Goal: Information Seeking & Learning: Learn about a topic

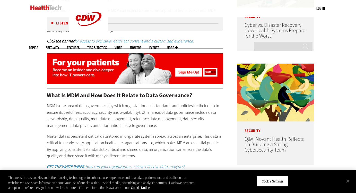
scroll to position [342, 0]
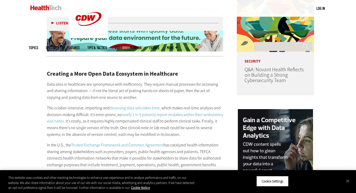
scroll to position [410, 0]
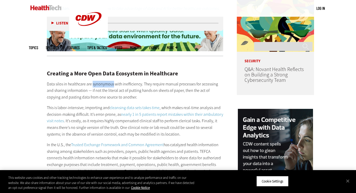
drag, startPoint x: 92, startPoint y: 77, endPoint x: 113, endPoint y: 78, distance: 21.4
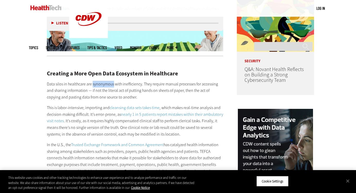
click at [113, 81] on p "Data silos in healthcare are synonymous with inefficiency. They require manual …" at bounding box center [135, 91] width 176 height 20
copy p "synonymous"
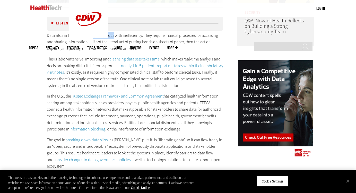
scroll to position [454, 0]
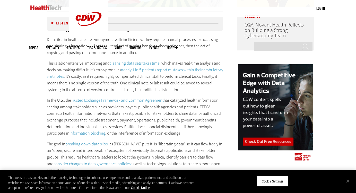
click at [156, 130] on div "Creating a More Open Data Ecosystem in Healthcare Data silos in healthcare are …" at bounding box center [135, 186] width 176 height 340
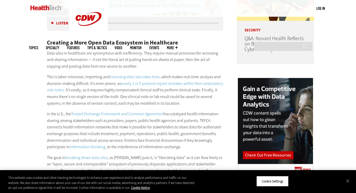
scroll to position [444, 0]
